Goal: Contribute content

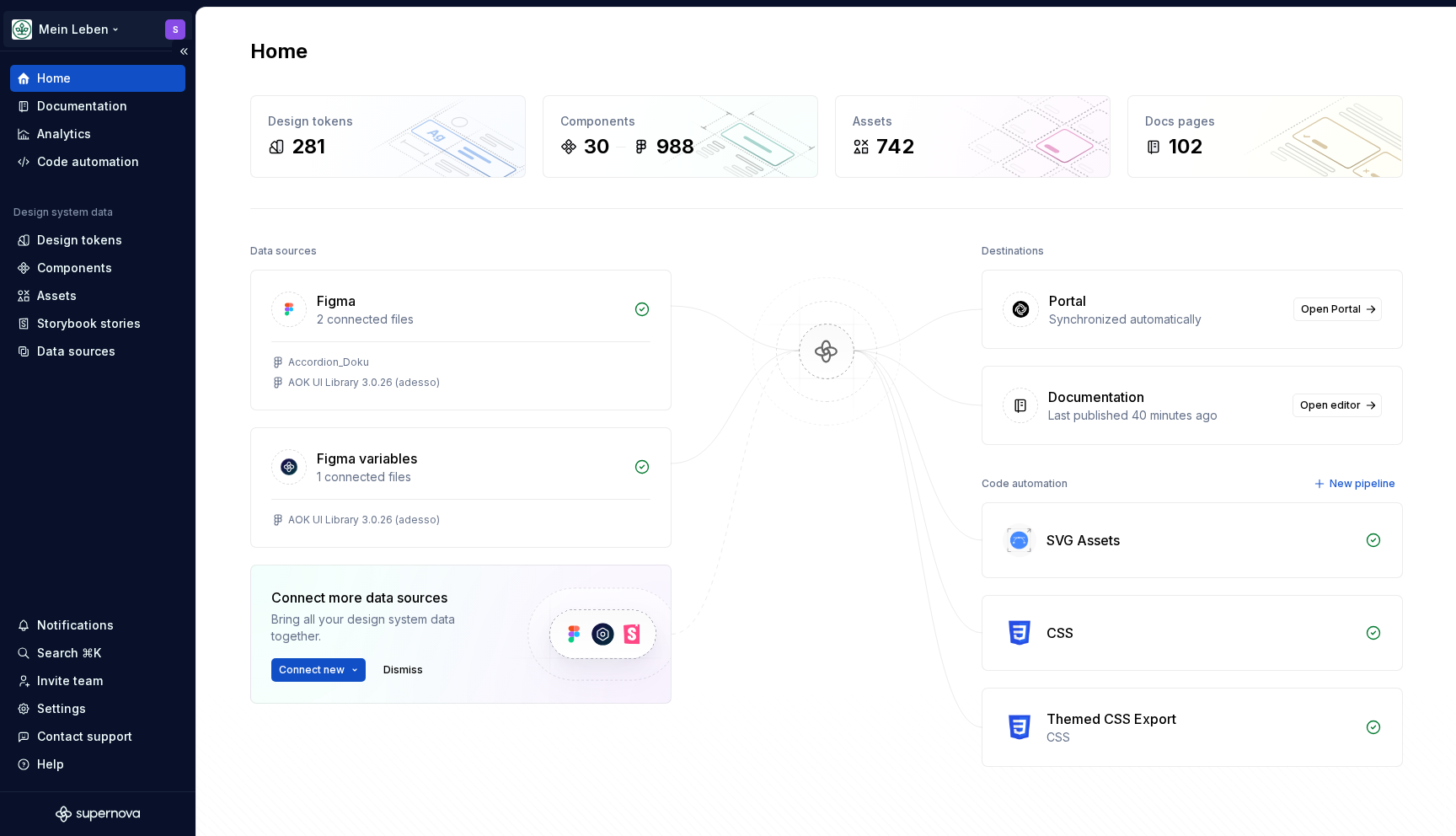
click at [174, 35] on html "Mein Leben S Home Documentation Analytics Code automation Design system data De…" at bounding box center [728, 418] width 1456 height 836
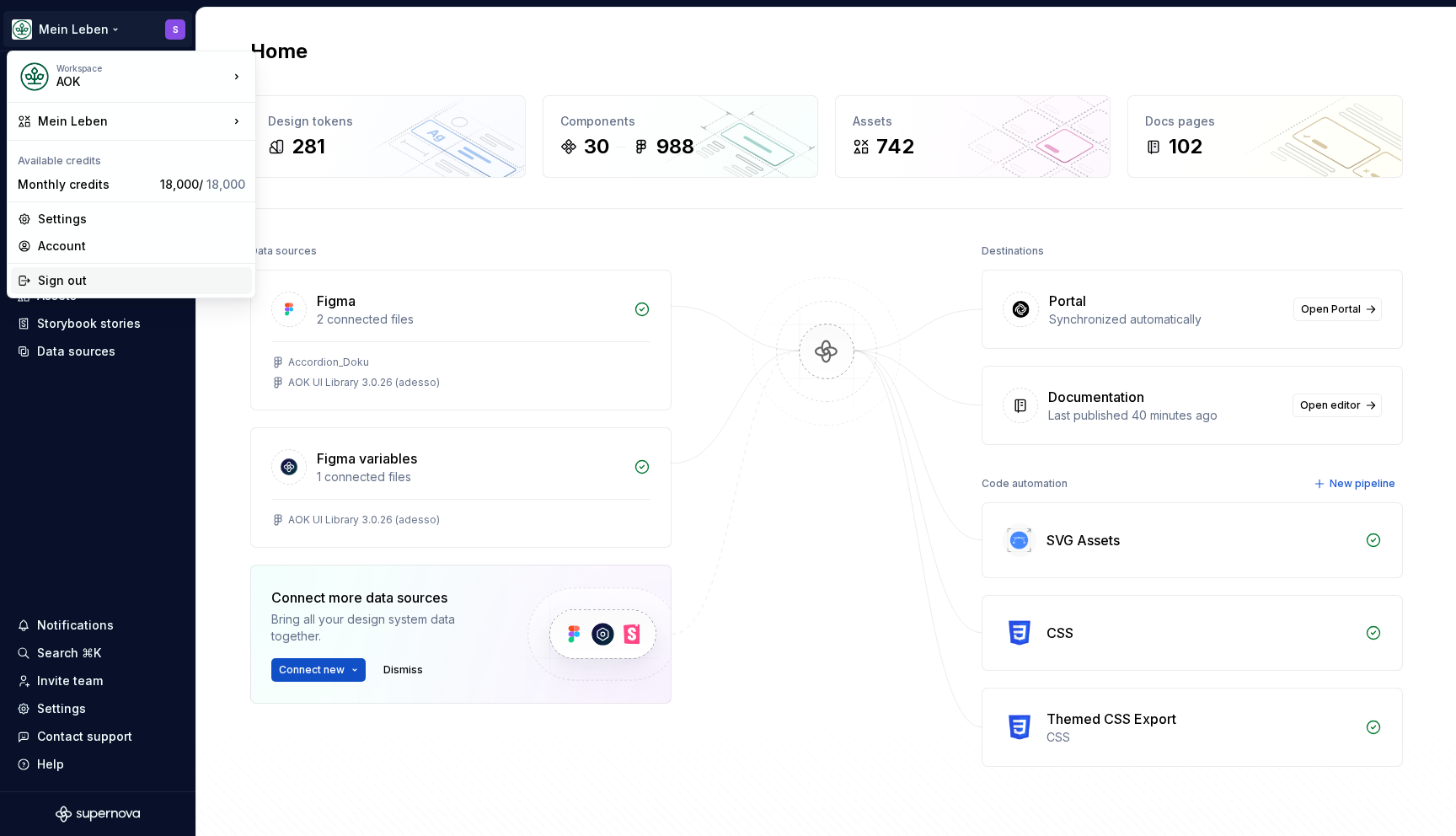
click at [56, 278] on div "Sign out" at bounding box center [142, 281] width 208 height 17
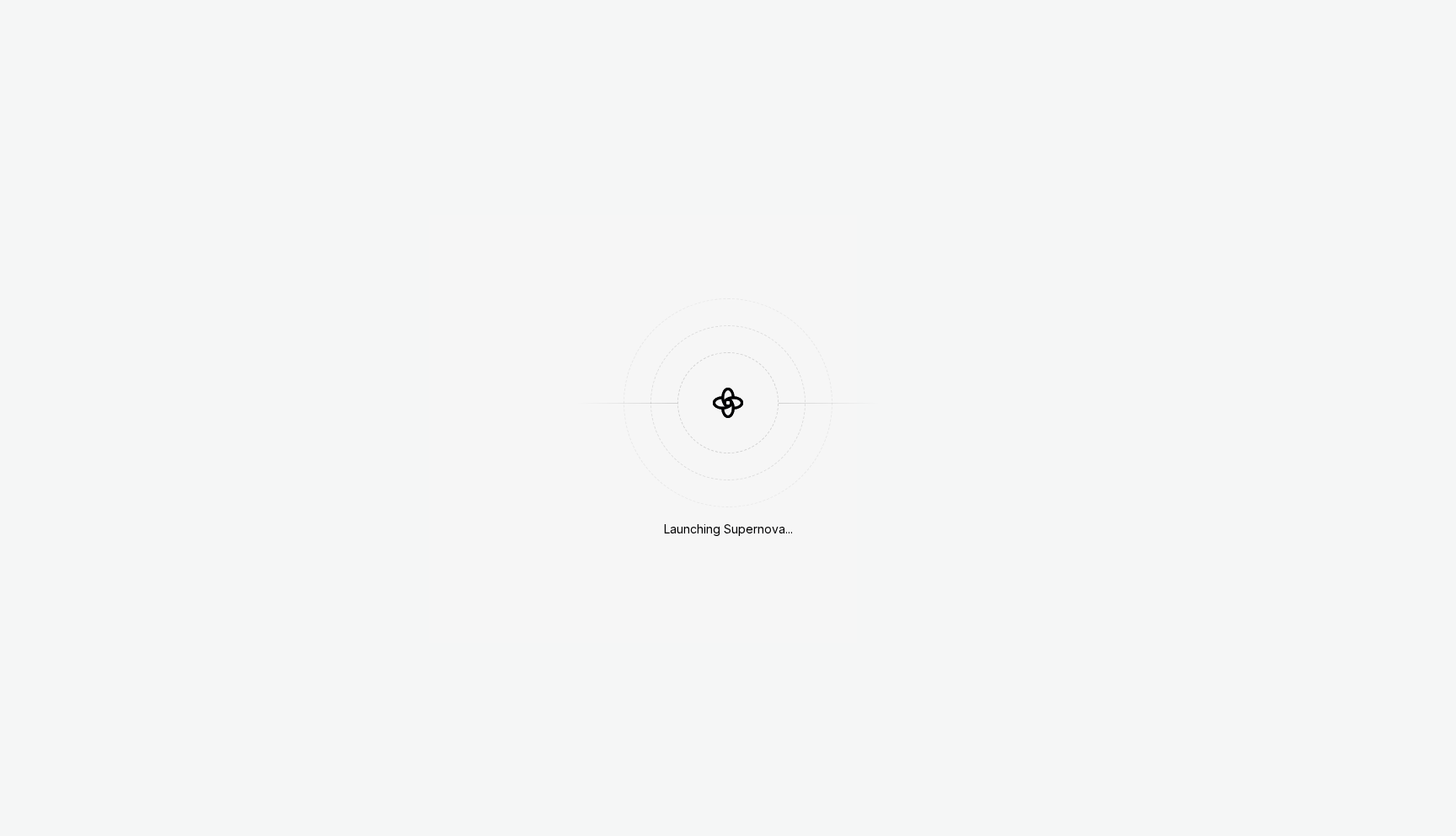
click at [994, 229] on div "Launching Supernova..." at bounding box center [728, 418] width 1456 height 836
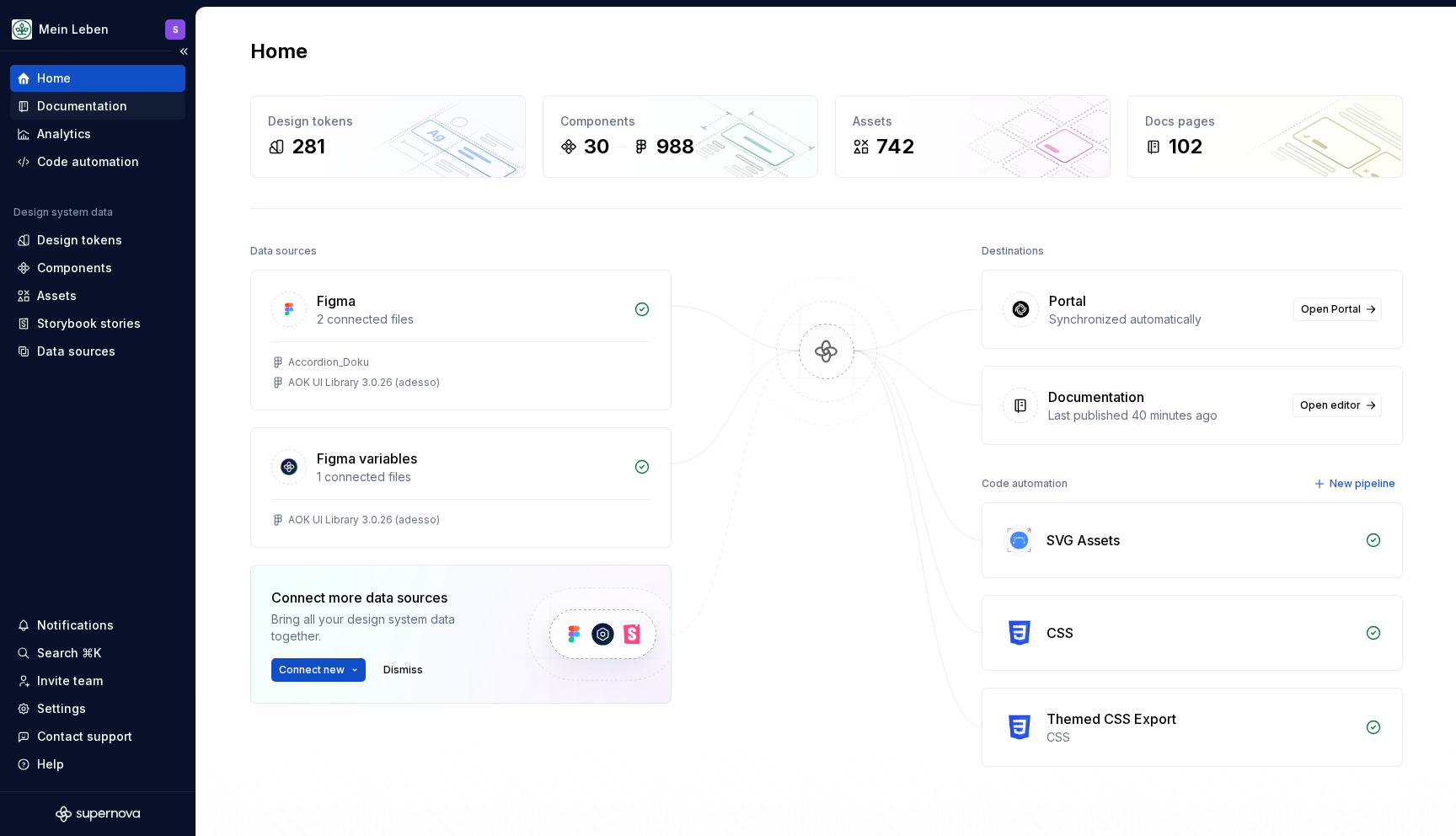
click at [103, 107] on div "Documentation" at bounding box center [82, 106] width 90 height 17
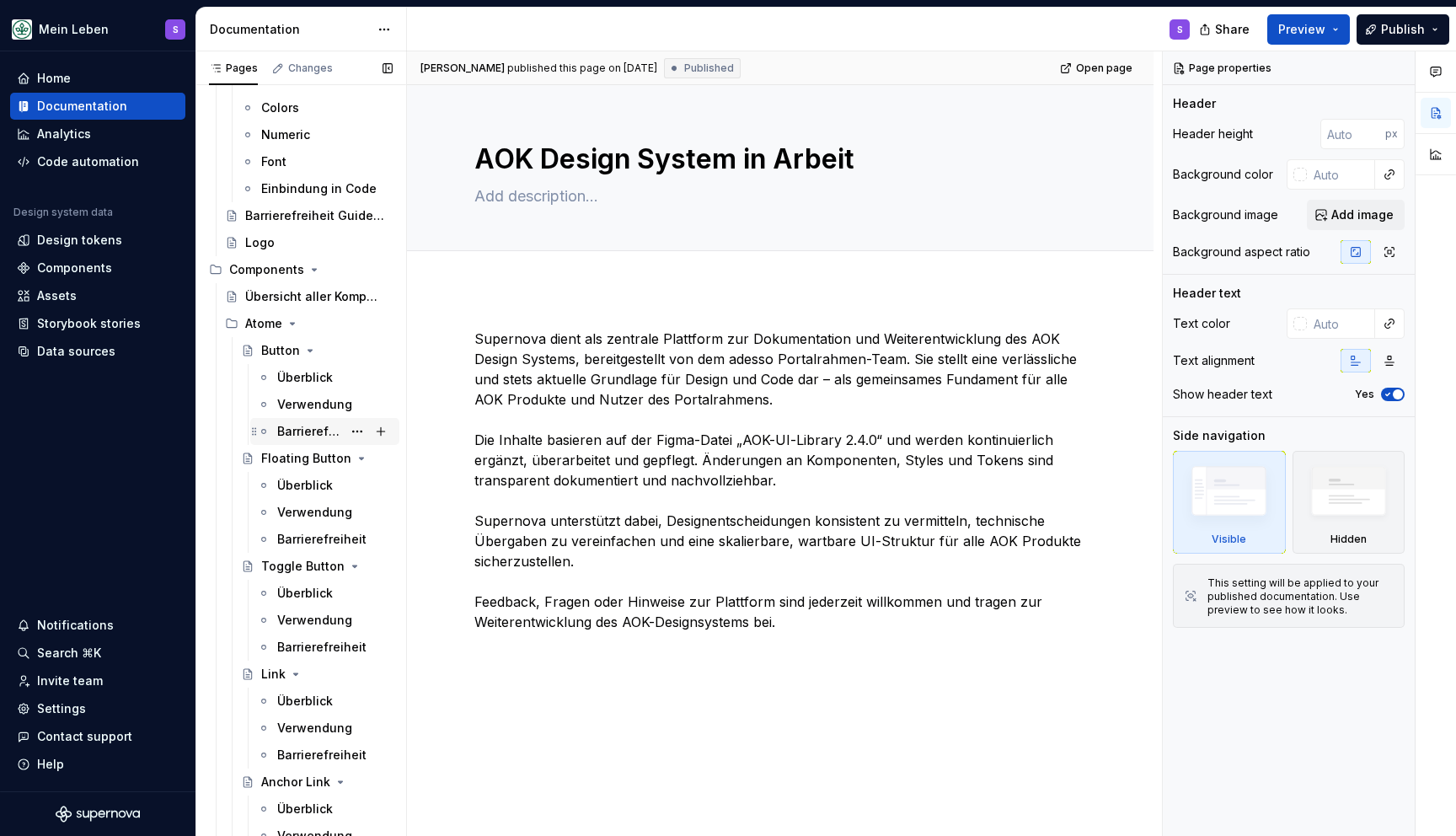
scroll to position [307, 0]
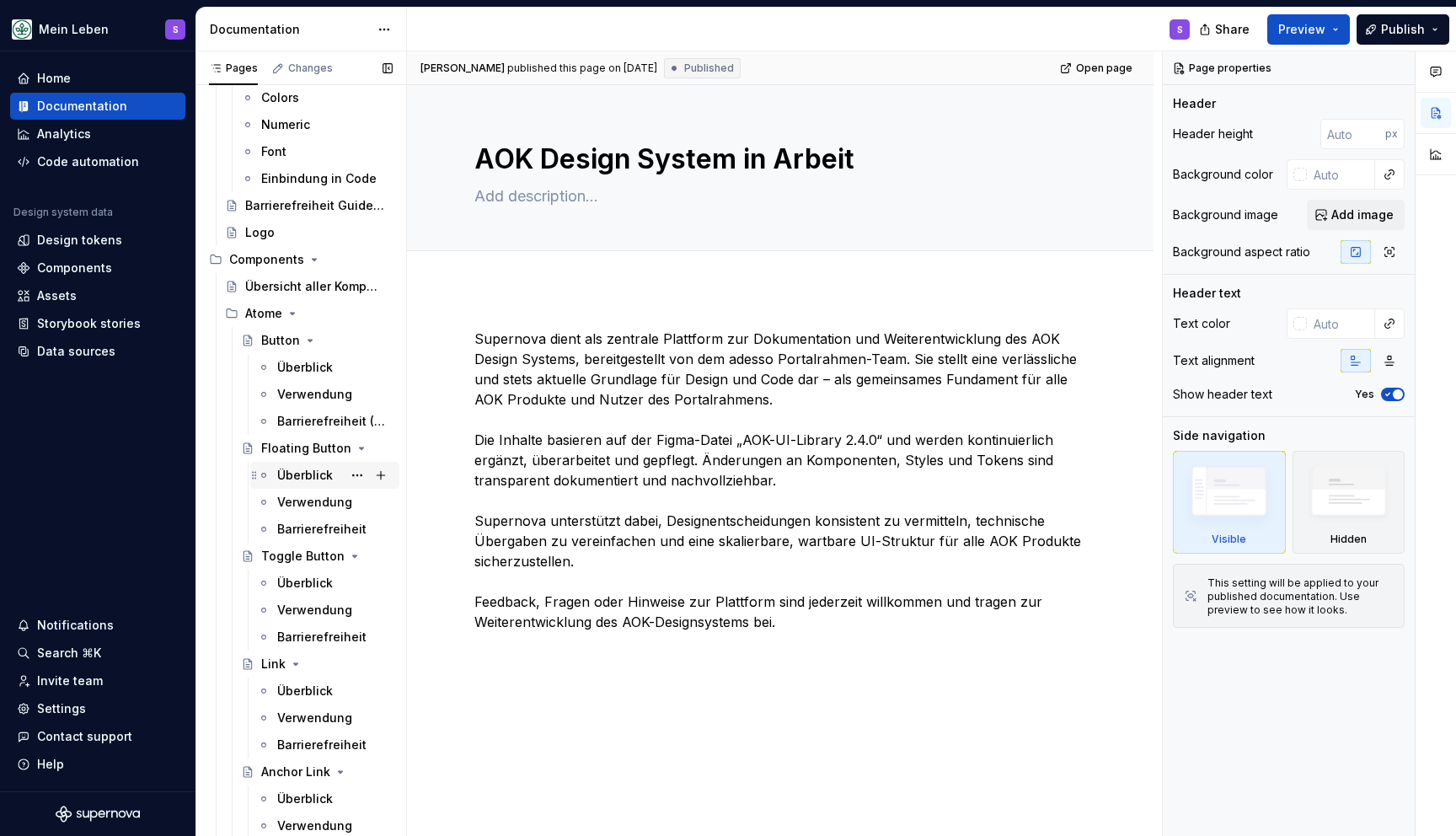
click at [312, 476] on div "Überblick" at bounding box center [305, 476] width 56 height 17
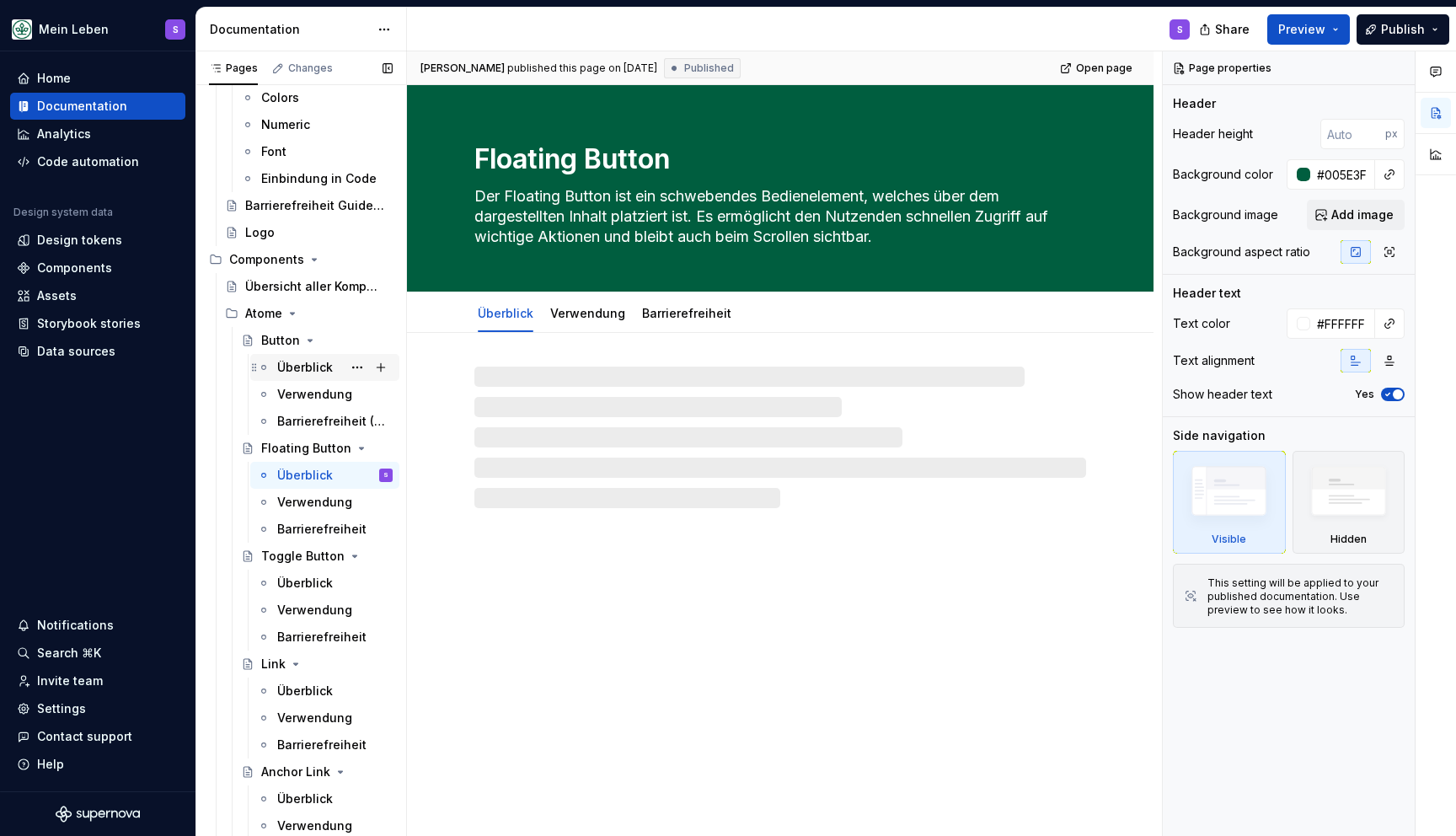
click at [326, 362] on div "Überblick" at bounding box center [305, 368] width 56 height 17
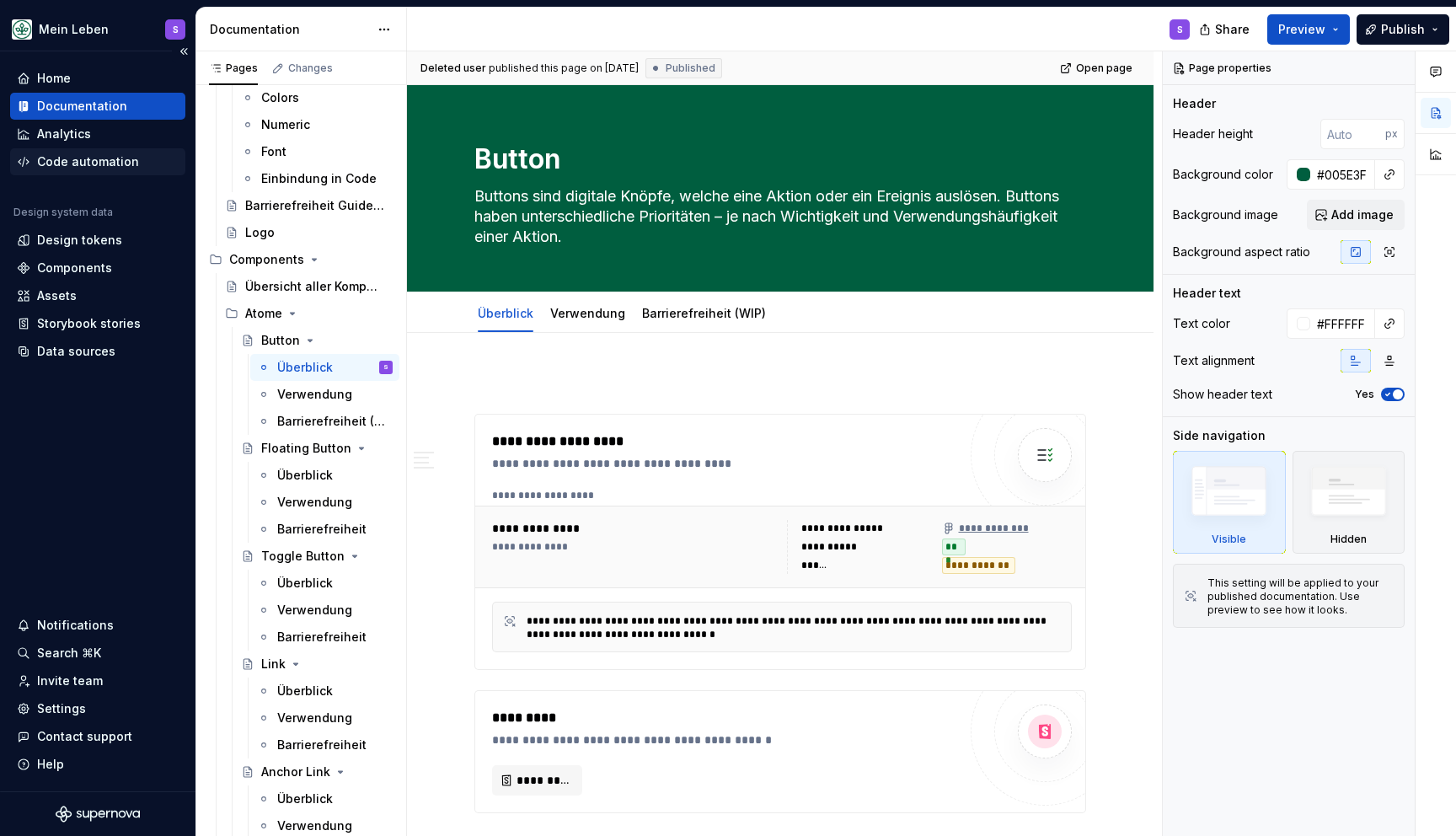
scroll to position [307, 0]
click at [59, 292] on div "Assets" at bounding box center [56, 296] width 39 height 17
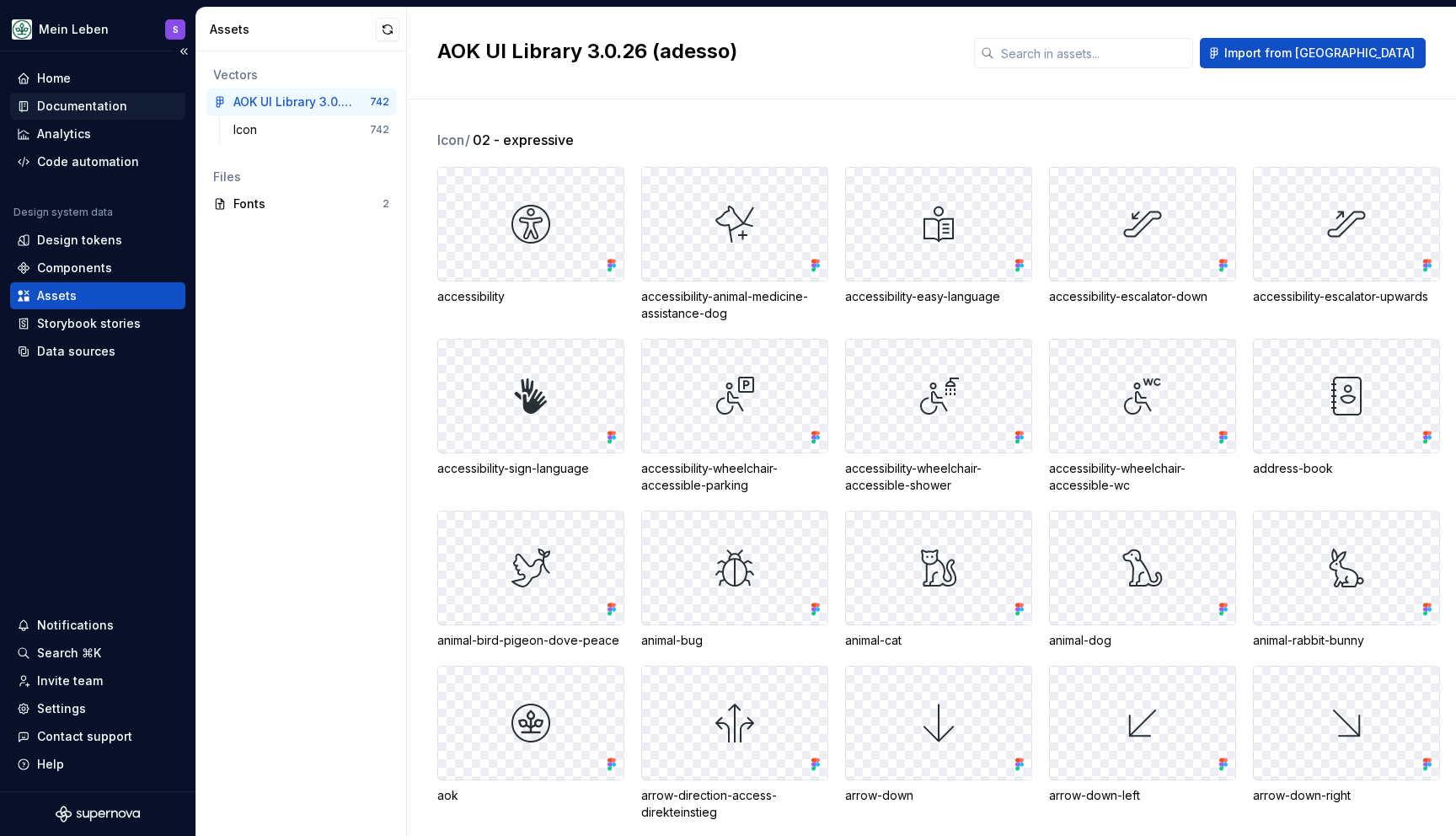
click at [78, 108] on div "Documentation" at bounding box center [82, 106] width 90 height 17
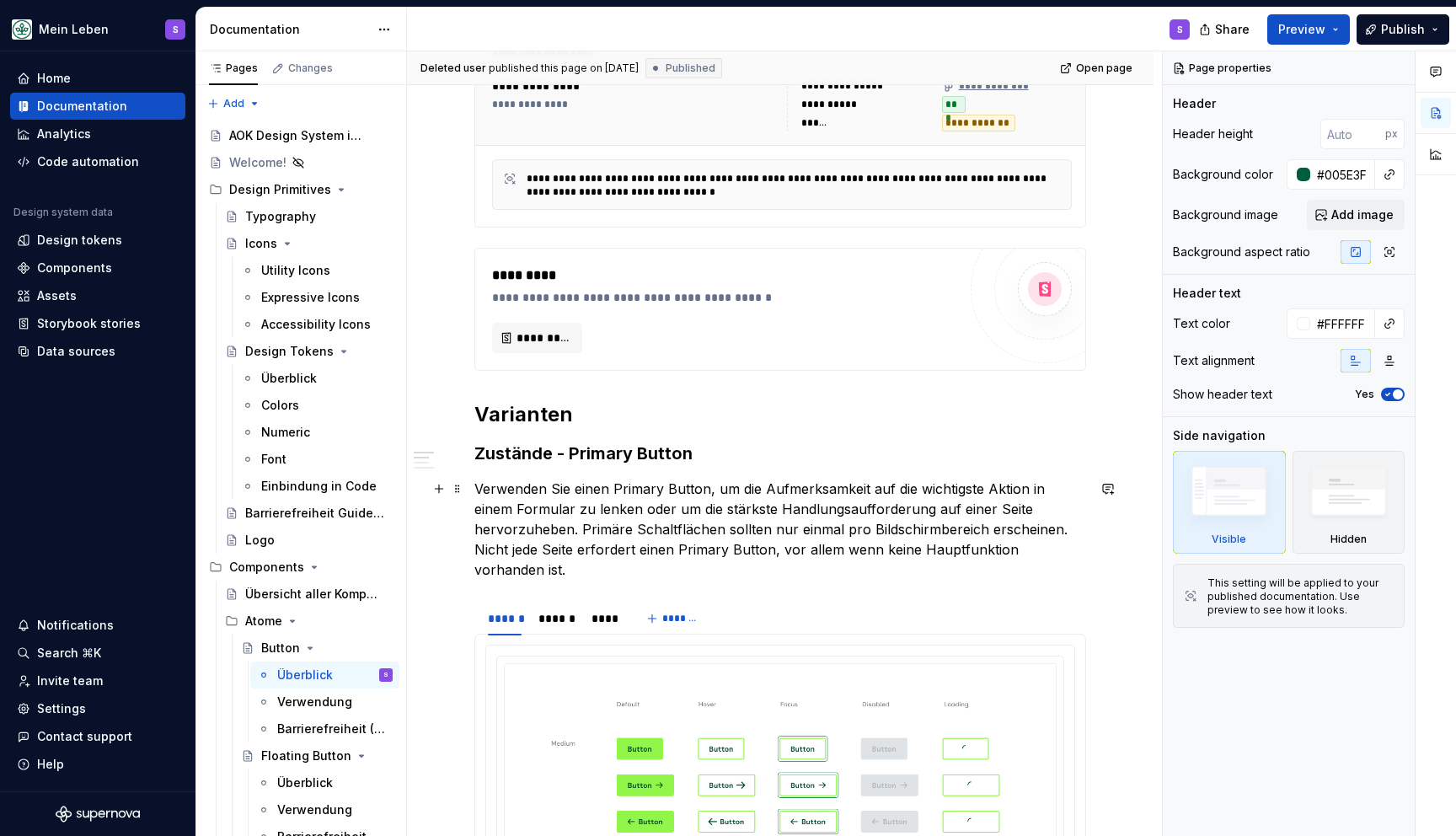
scroll to position [415, 0]
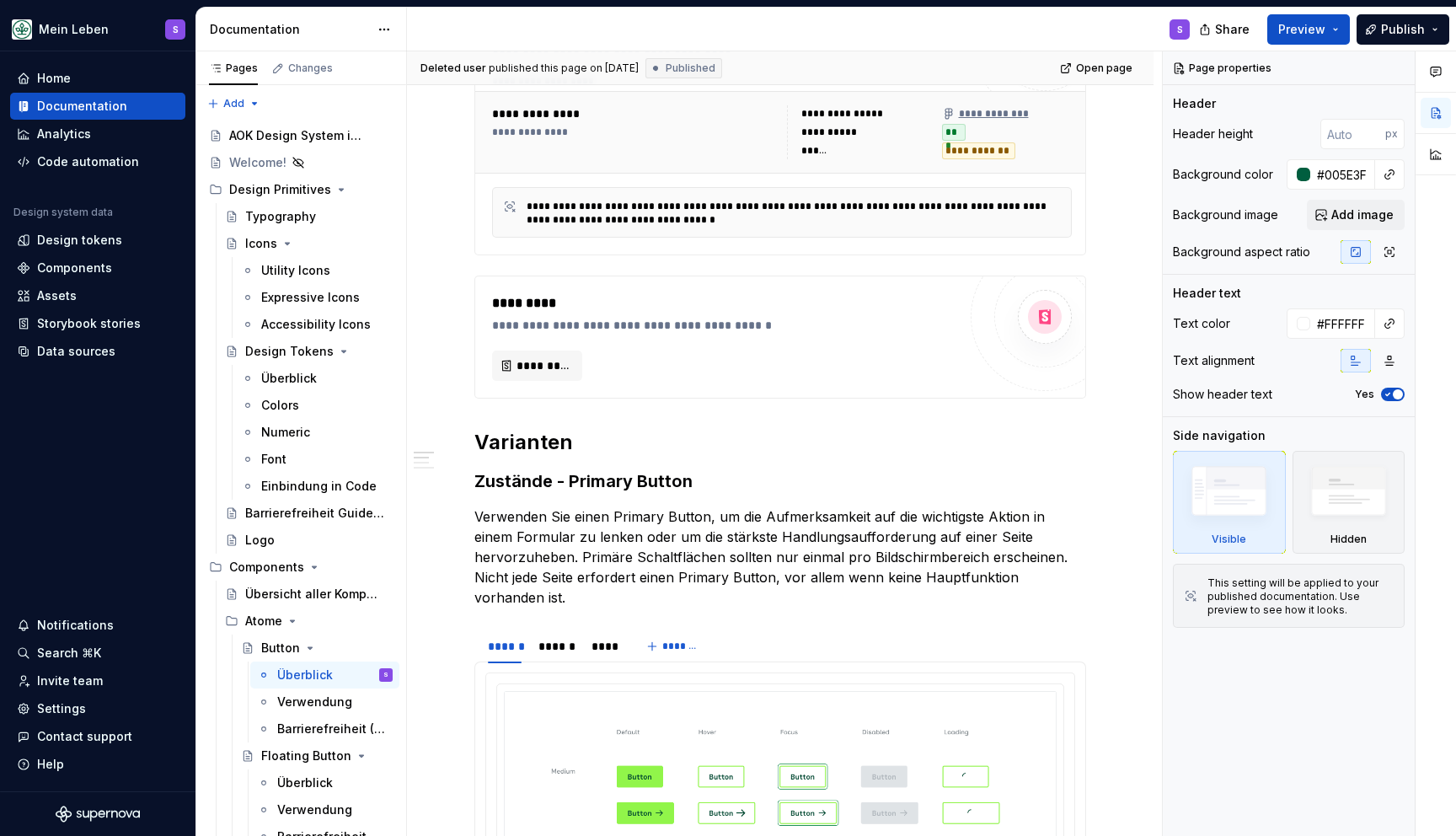
type textarea "*"
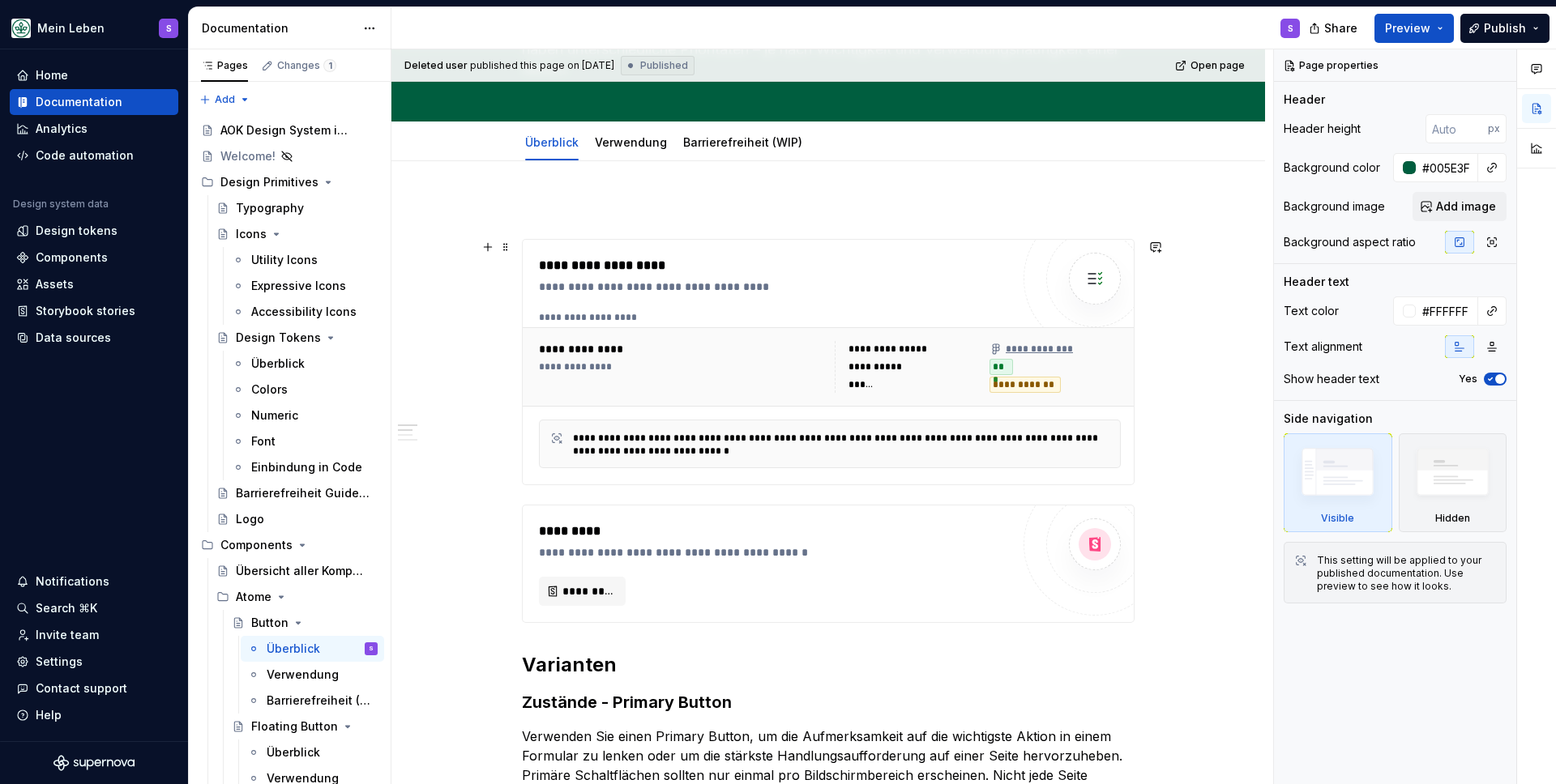
scroll to position [121, 0]
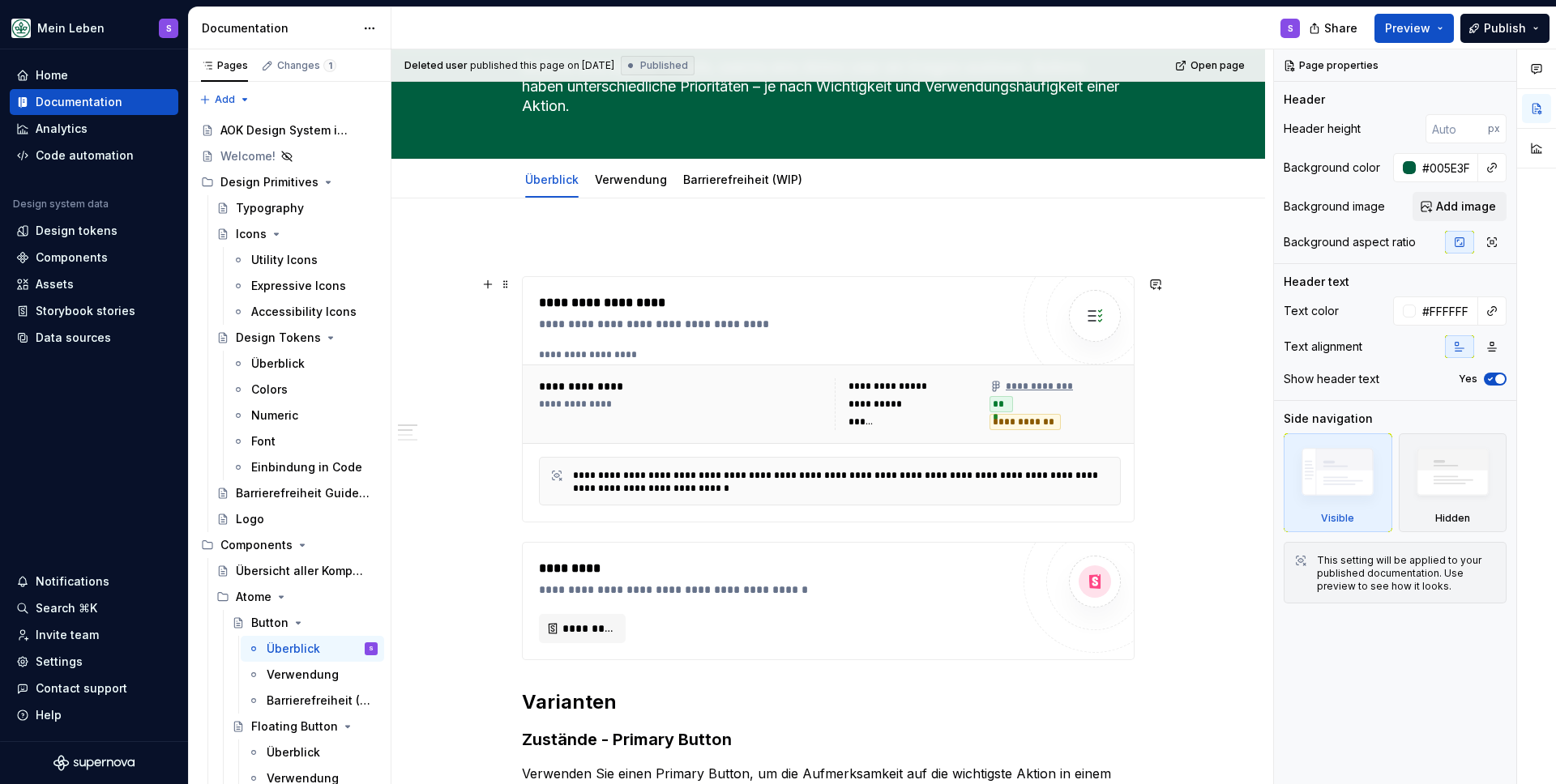
type textarea "*"
